Goal: Find specific page/section: Find specific page/section

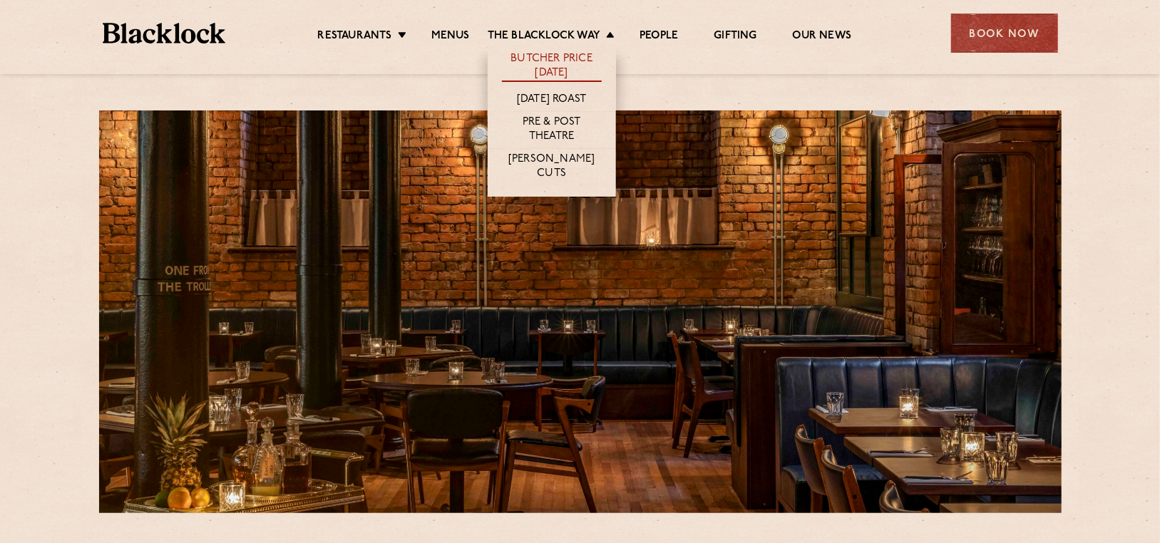
click at [559, 60] on link "Butcher Price [DATE]" at bounding box center [552, 67] width 100 height 30
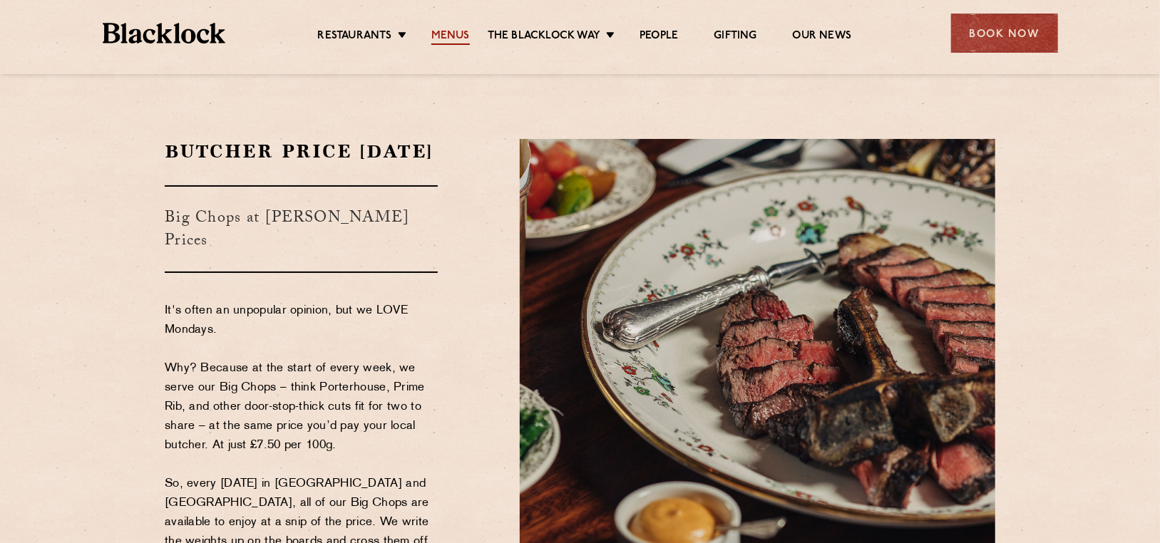
click at [450, 35] on link "Menus" at bounding box center [450, 37] width 38 height 16
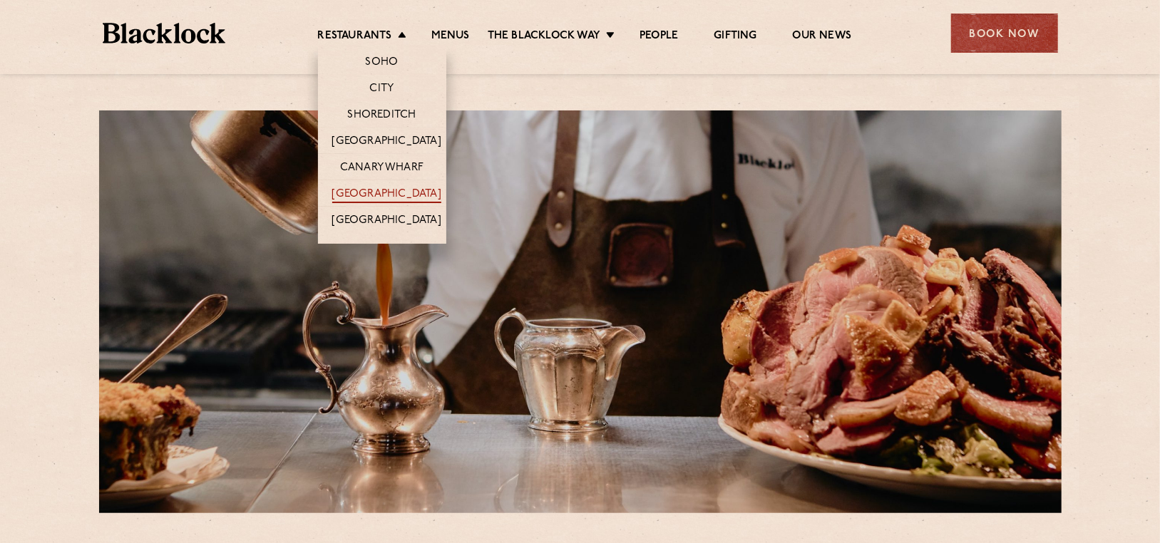
click at [393, 188] on link "[GEOGRAPHIC_DATA]" at bounding box center [386, 196] width 109 height 16
